Goal: Find specific page/section: Find specific page/section

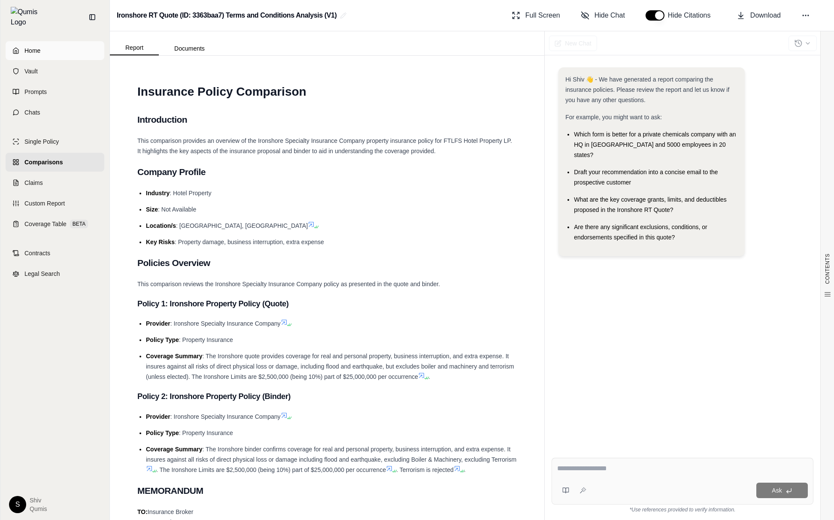
click at [28, 46] on span "Home" at bounding box center [32, 50] width 16 height 9
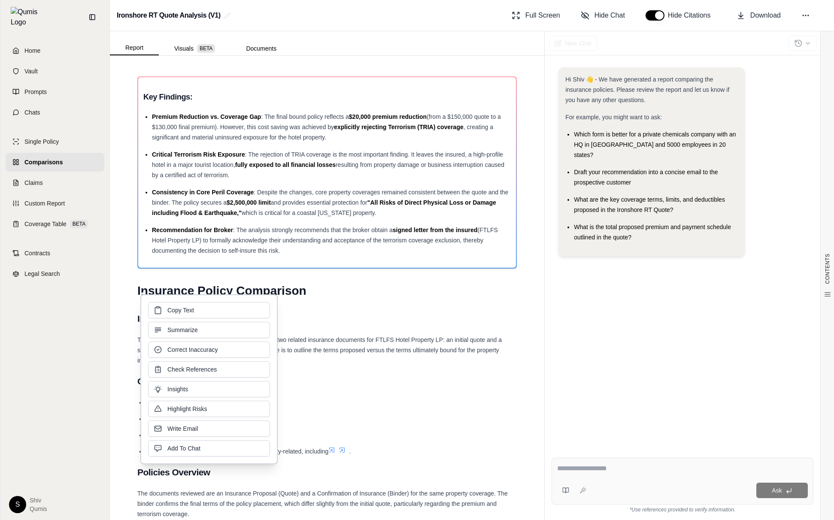
scroll to position [833, 0]
